Goal: Browse casually

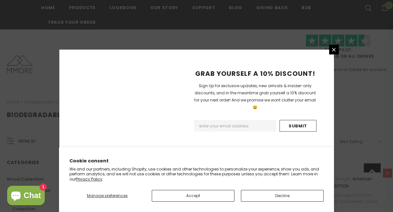
scroll to position [466, 0]
